Goal: Information Seeking & Learning: Check status

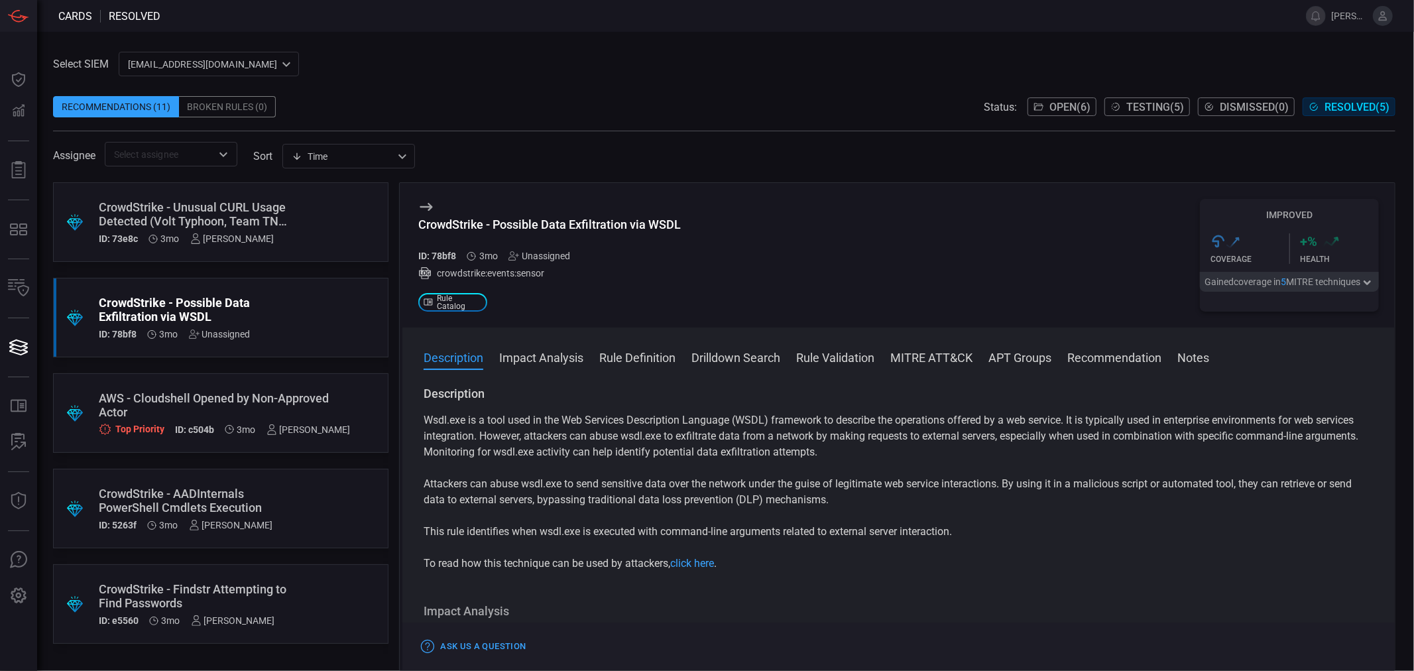
click at [292, 239] on div "ID: 73e8c 3mo [PERSON_NAME]" at bounding box center [196, 238] width 194 height 11
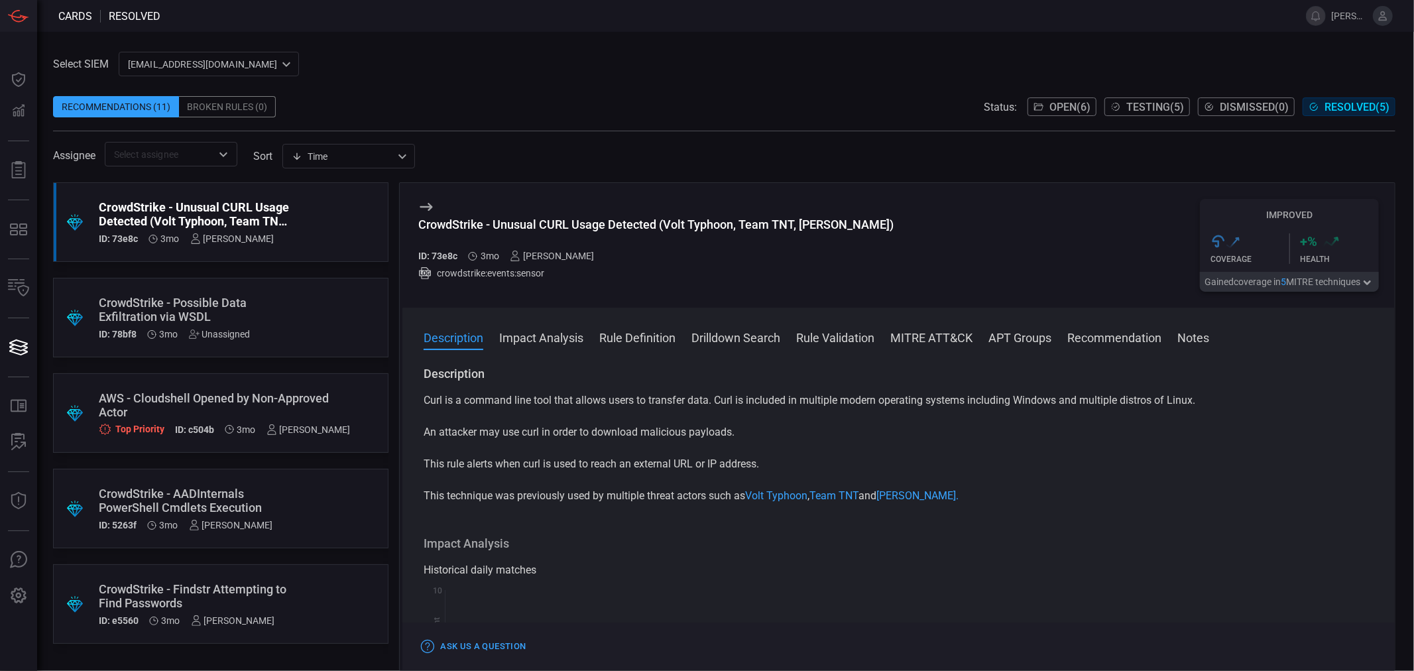
click at [316, 332] on div ".suggested_cards_icon{fill:url(#suggested_cards_icon);} CrowdStrike - Possible …" at bounding box center [221, 318] width 336 height 80
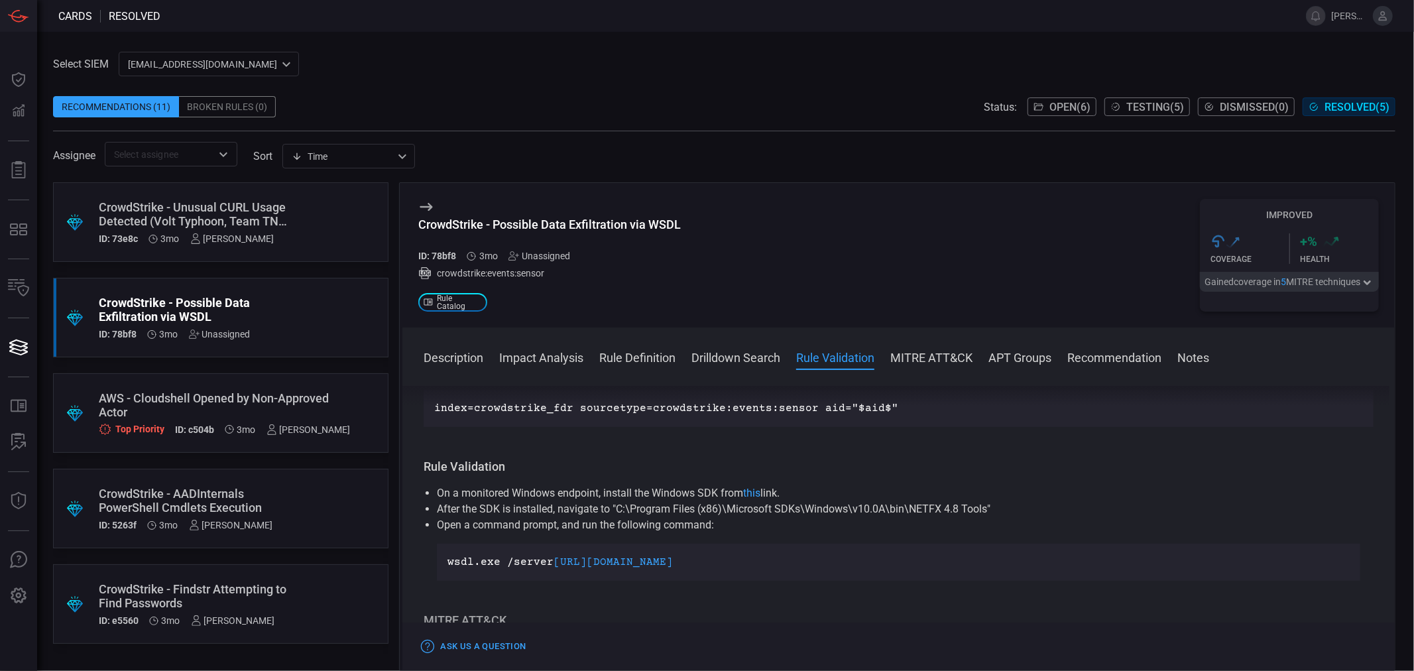
scroll to position [737, 0]
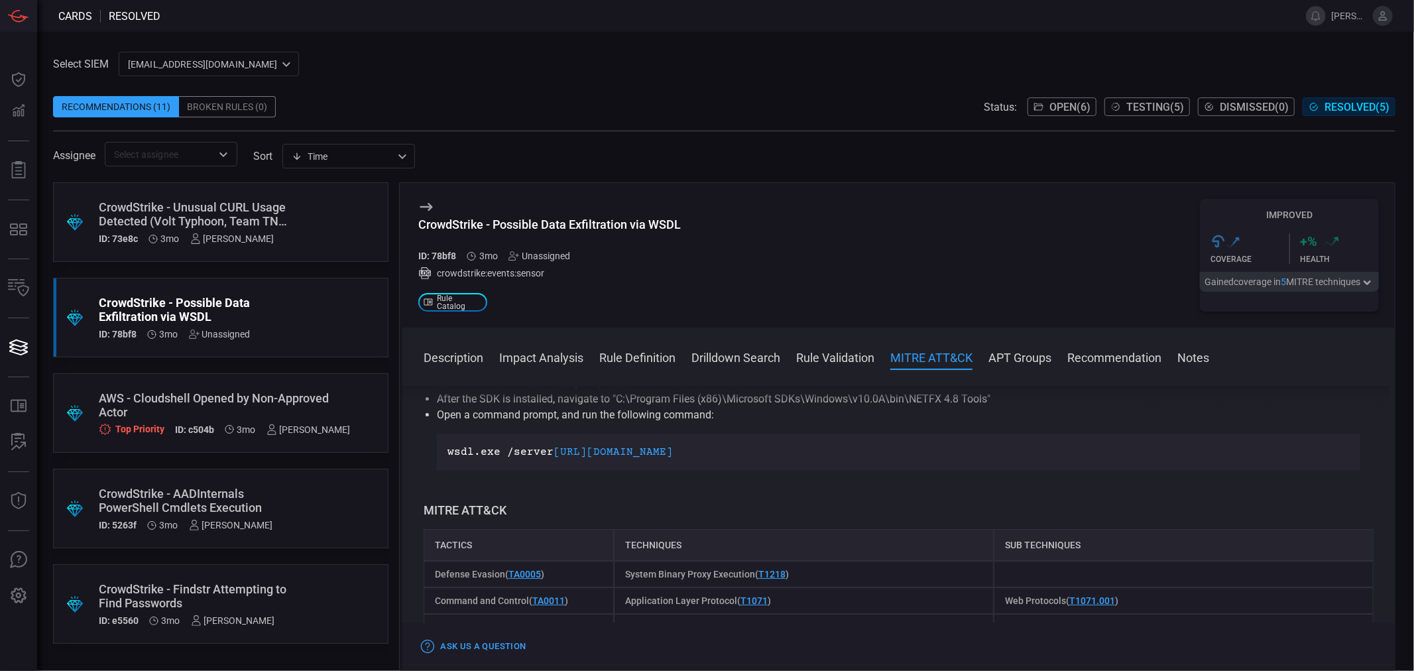
click at [288, 494] on div "CrowdStrike - AADInternals PowerShell Cmdlets Execution" at bounding box center [196, 501] width 194 height 28
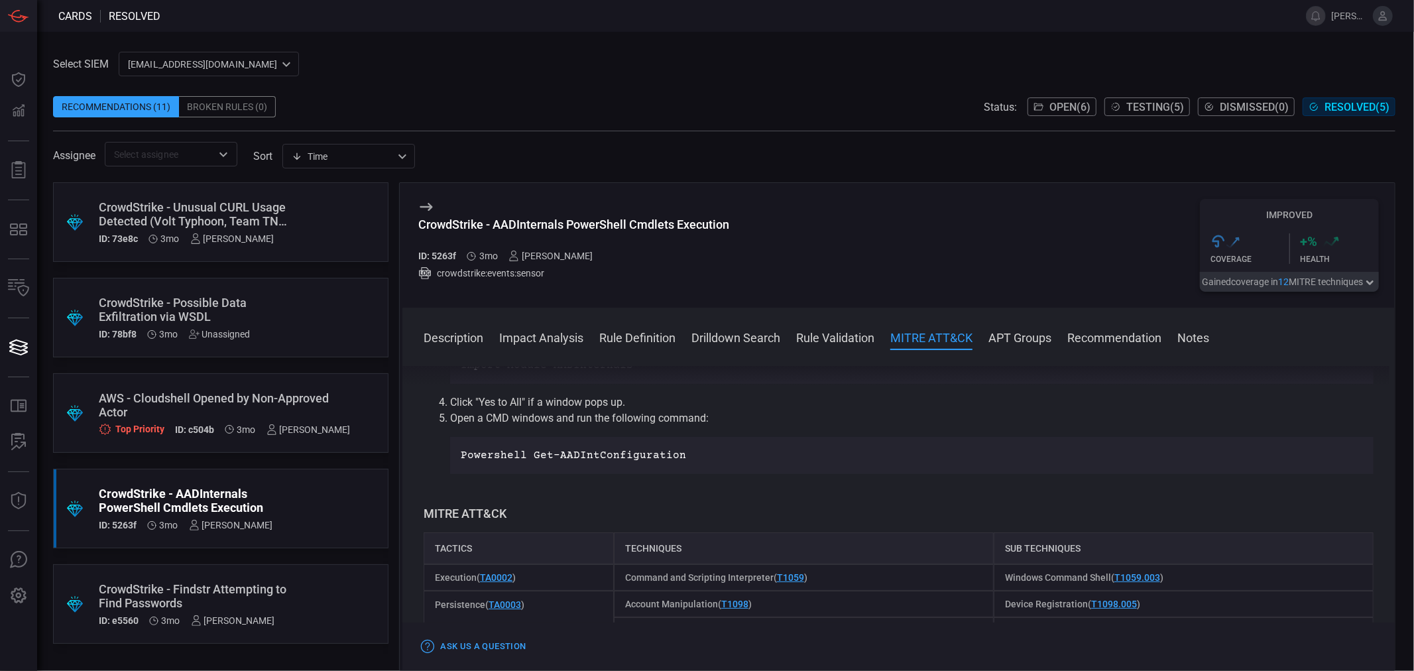
scroll to position [957, 0]
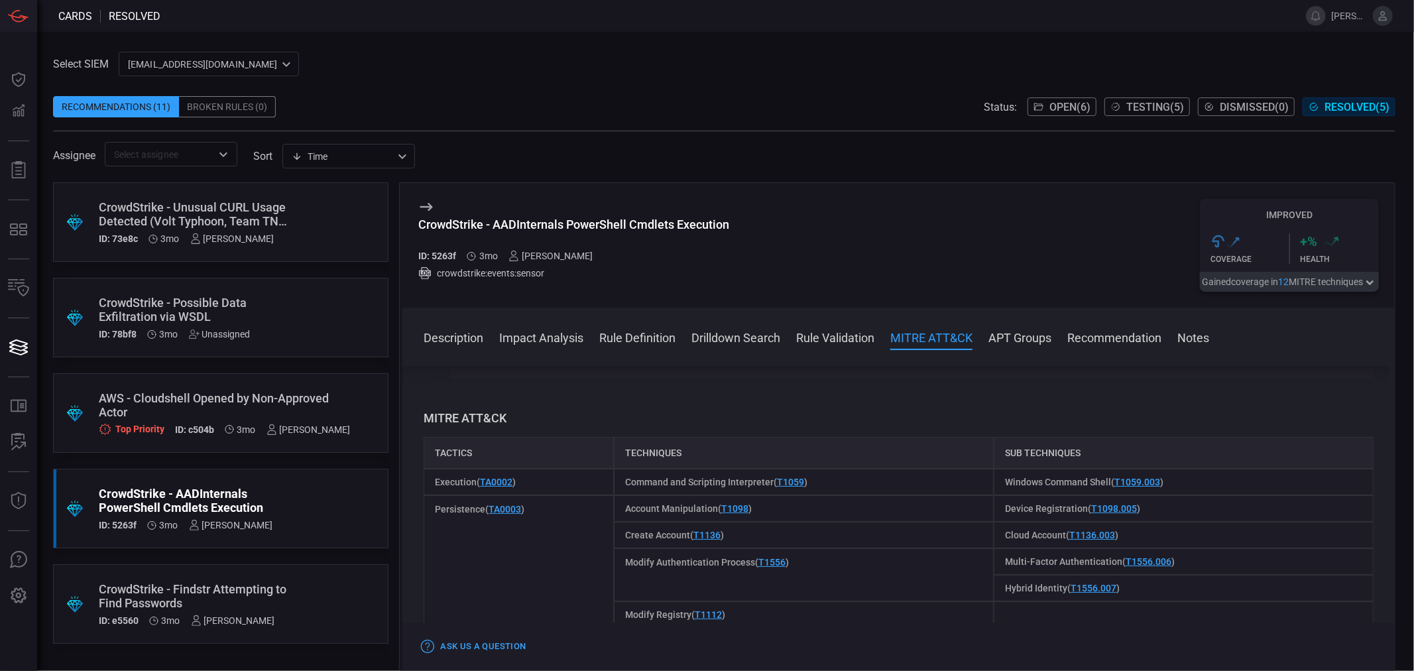
click at [1167, 106] on span "Testing ( 5 )" at bounding box center [1156, 107] width 58 height 13
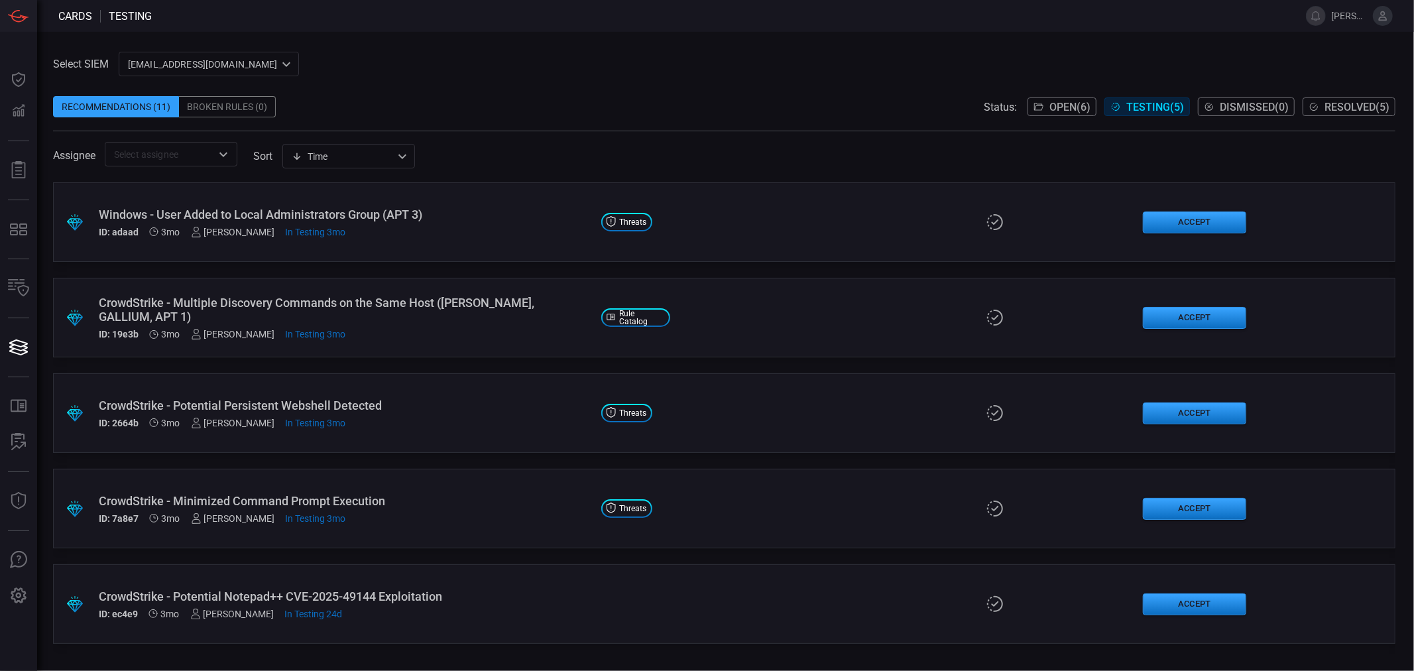
click at [613, 411] on icon at bounding box center [611, 412] width 9 height 11
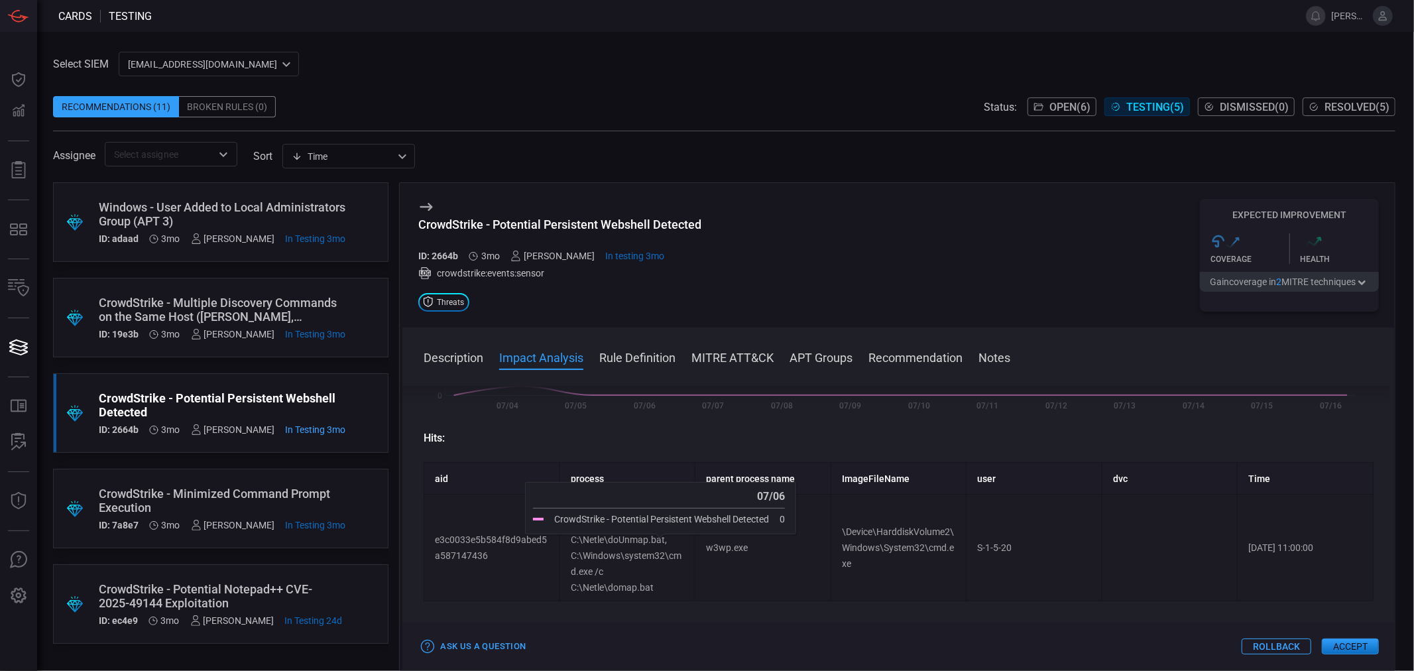
scroll to position [442, 0]
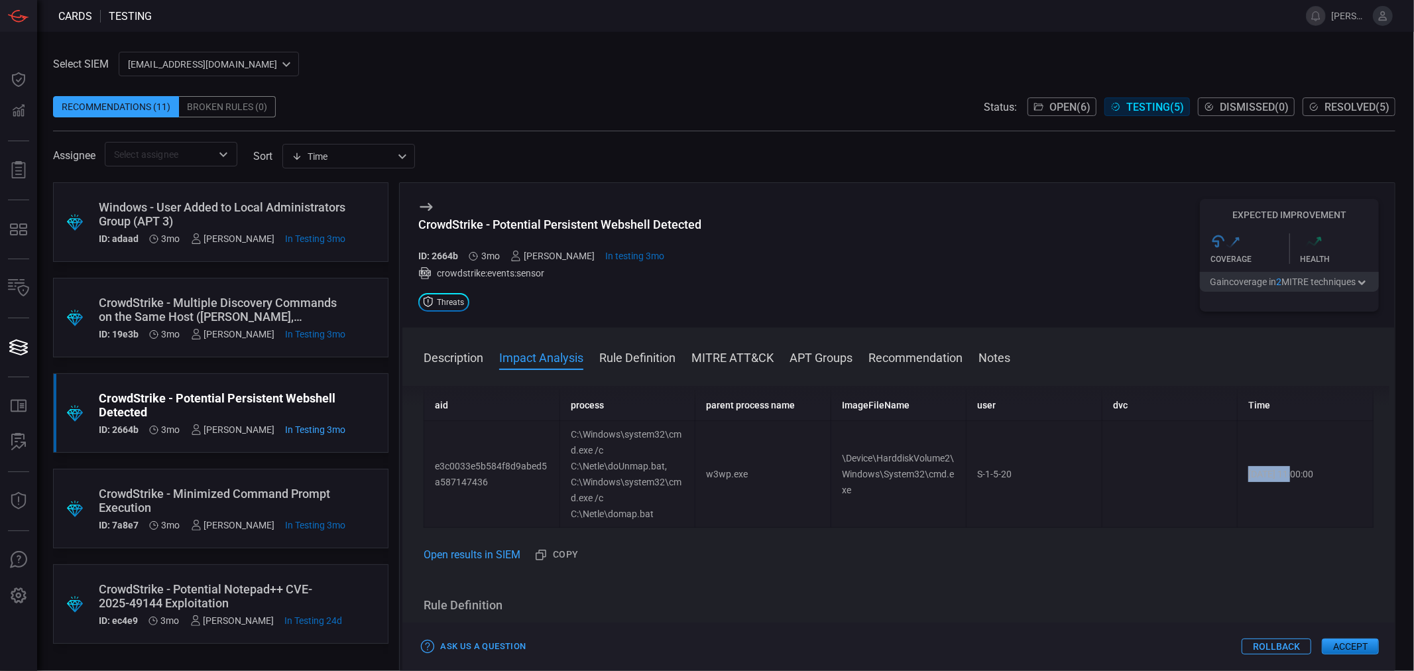
drag, startPoint x: 1284, startPoint y: 473, endPoint x: 1240, endPoint y: 473, distance: 44.4
click at [1240, 473] on td "[DATE] 11:00:00" at bounding box center [1306, 474] width 136 height 107
click at [558, 558] on button "Copy" at bounding box center [556, 555] width 53 height 22
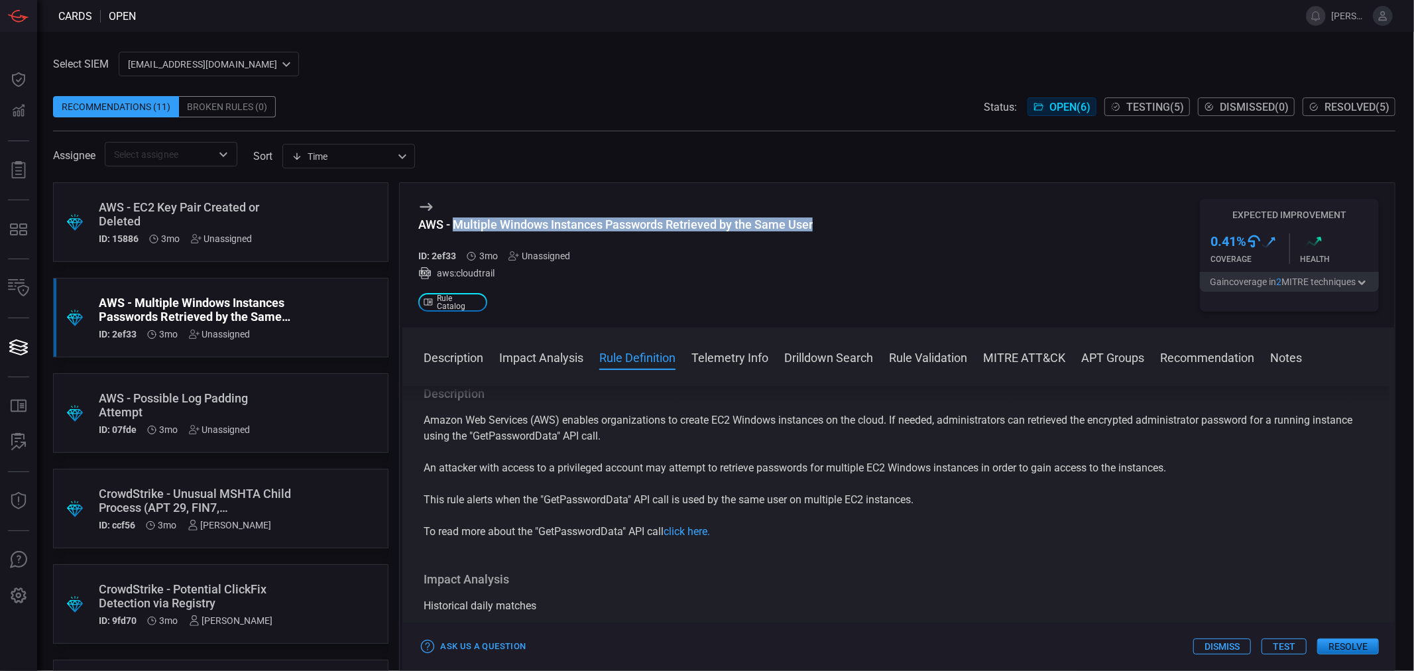
scroll to position [442, 0]
